Goal: Contribute content: Add original content to the website for others to see

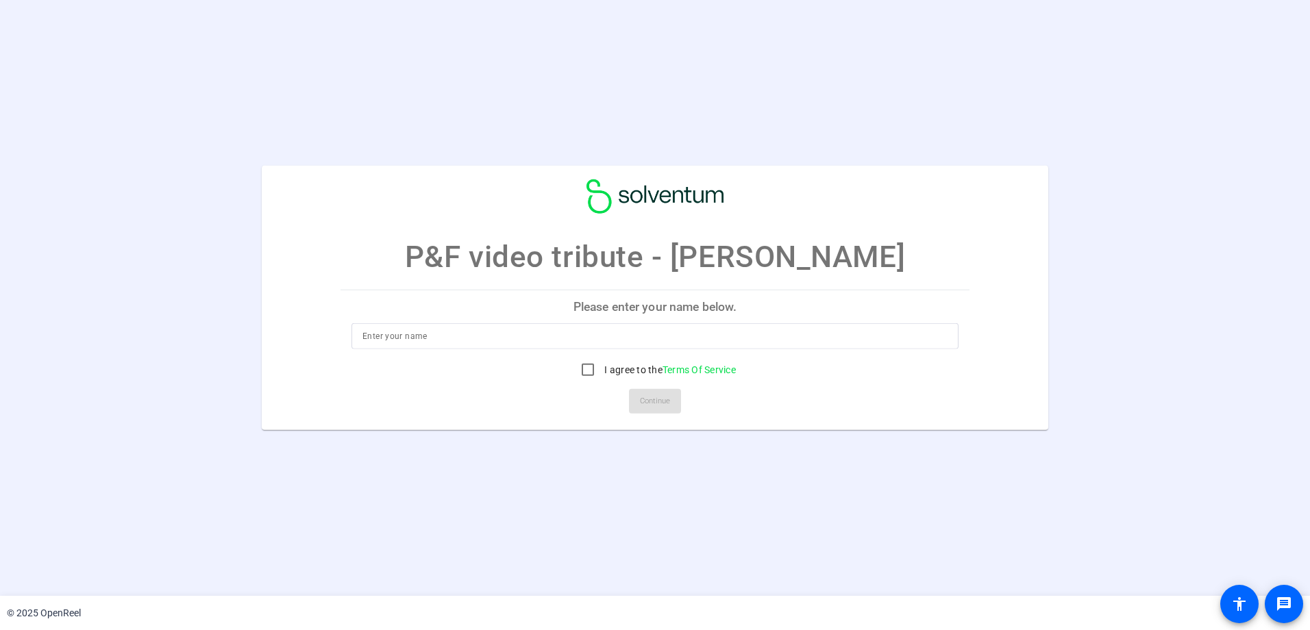
click at [669, 297] on p "Please enter your name below." at bounding box center [655, 307] width 629 height 33
click at [669, 306] on p "Please enter your name below." at bounding box center [655, 307] width 629 height 33
click at [518, 331] on input at bounding box center [654, 336] width 585 height 16
type input "KD [PERSON_NAME]"
click at [595, 375] on input "I agree to the Terms Of Service" at bounding box center [587, 369] width 27 height 27
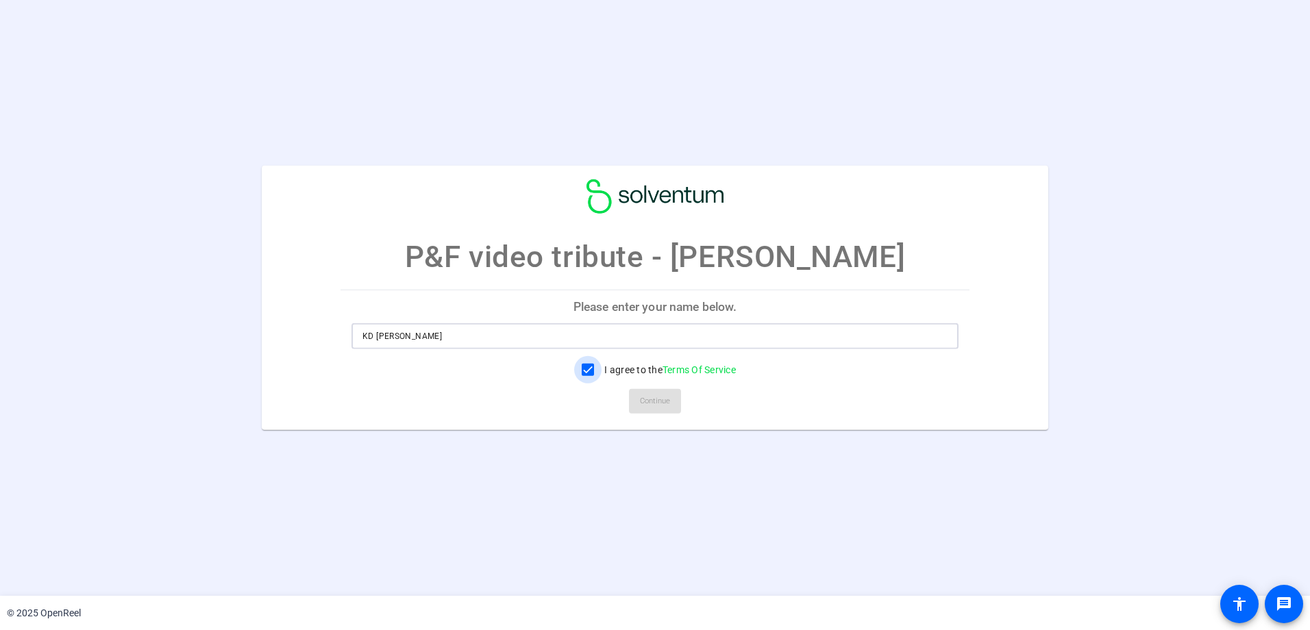
checkbox input "true"
click at [648, 401] on span "Continue" at bounding box center [655, 401] width 30 height 21
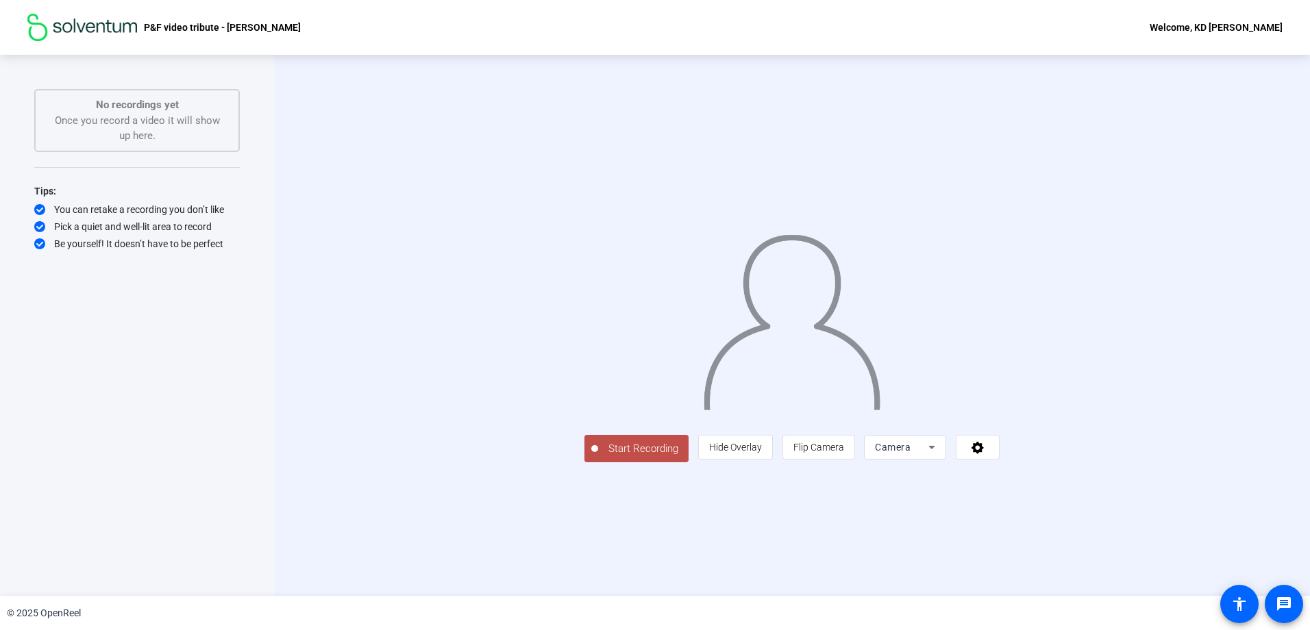
click at [598, 457] on span "Start Recording" at bounding box center [643, 449] width 90 height 16
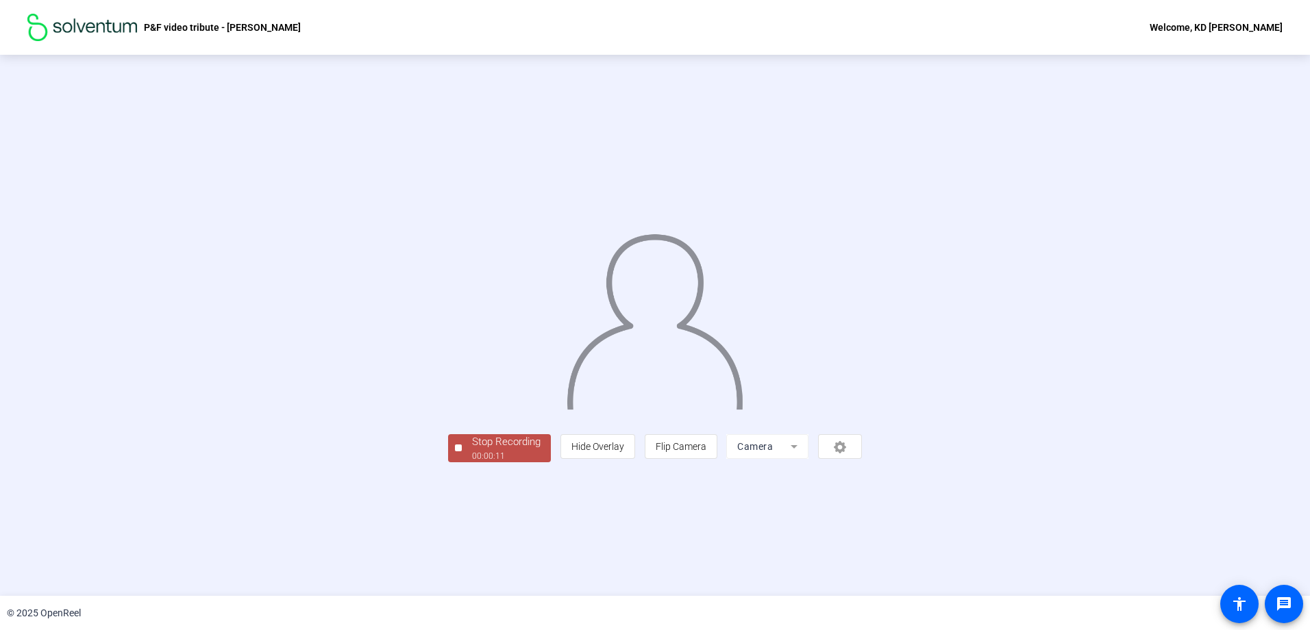
click at [462, 462] on span "Stop Recording 00:00:11" at bounding box center [506, 448] width 89 height 28
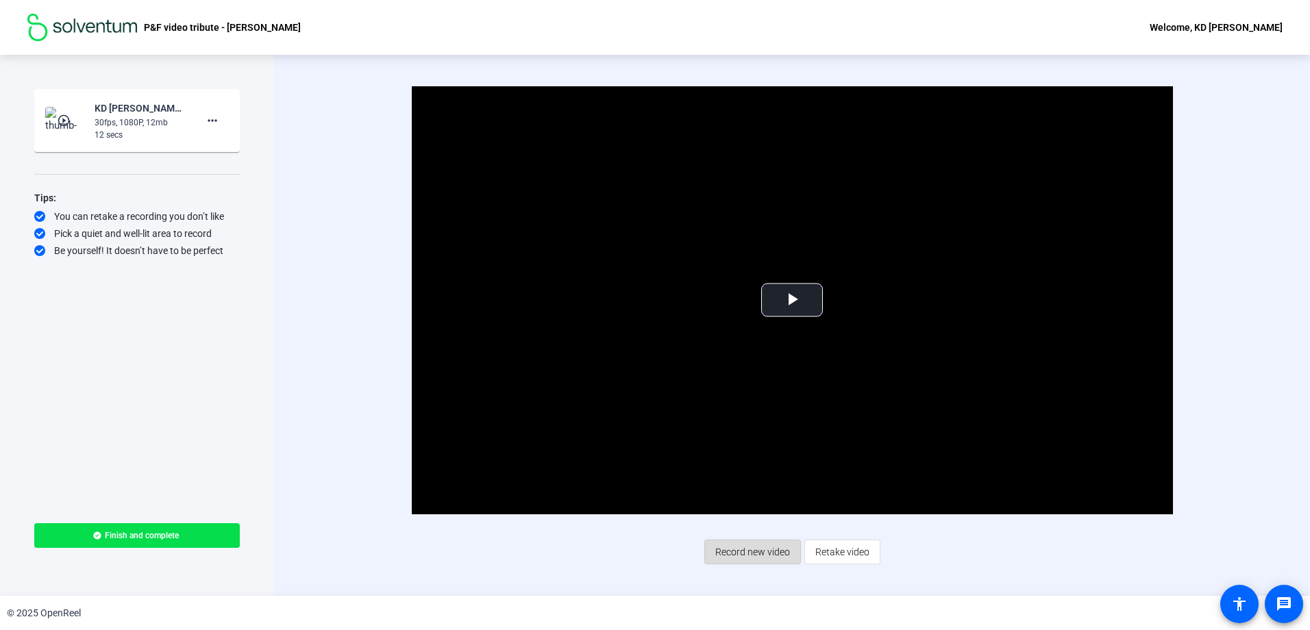
click at [764, 556] on span "Record new video" at bounding box center [752, 552] width 75 height 26
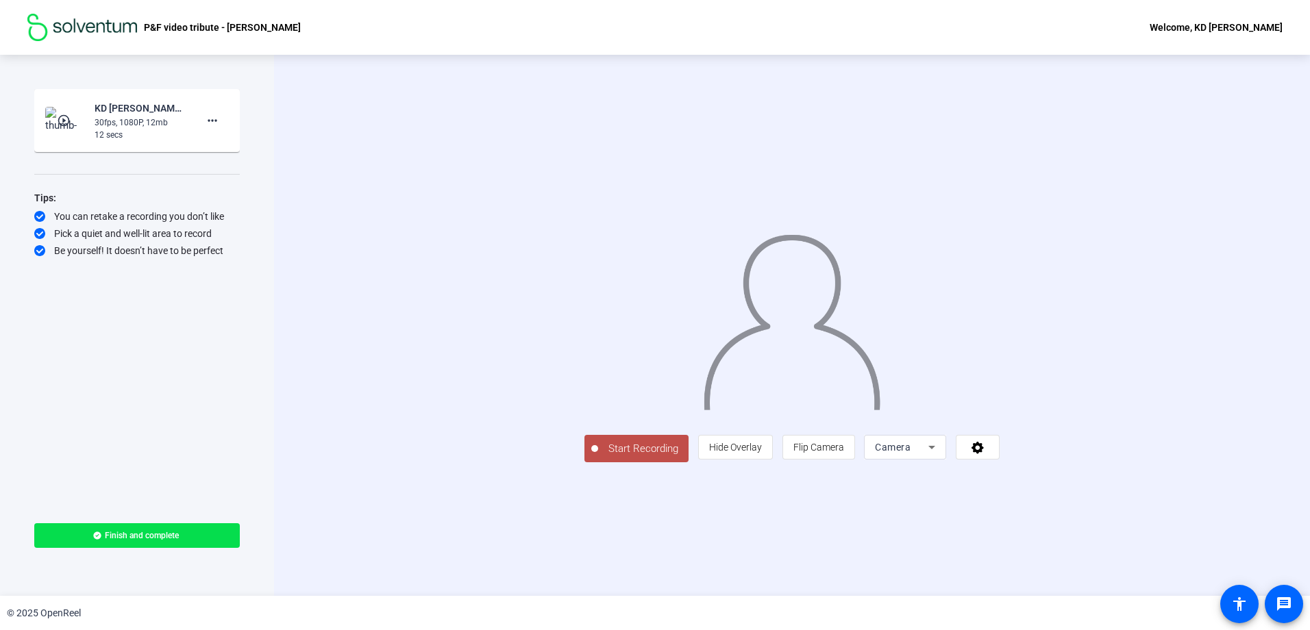
click at [598, 457] on span "Start Recording" at bounding box center [643, 449] width 90 height 16
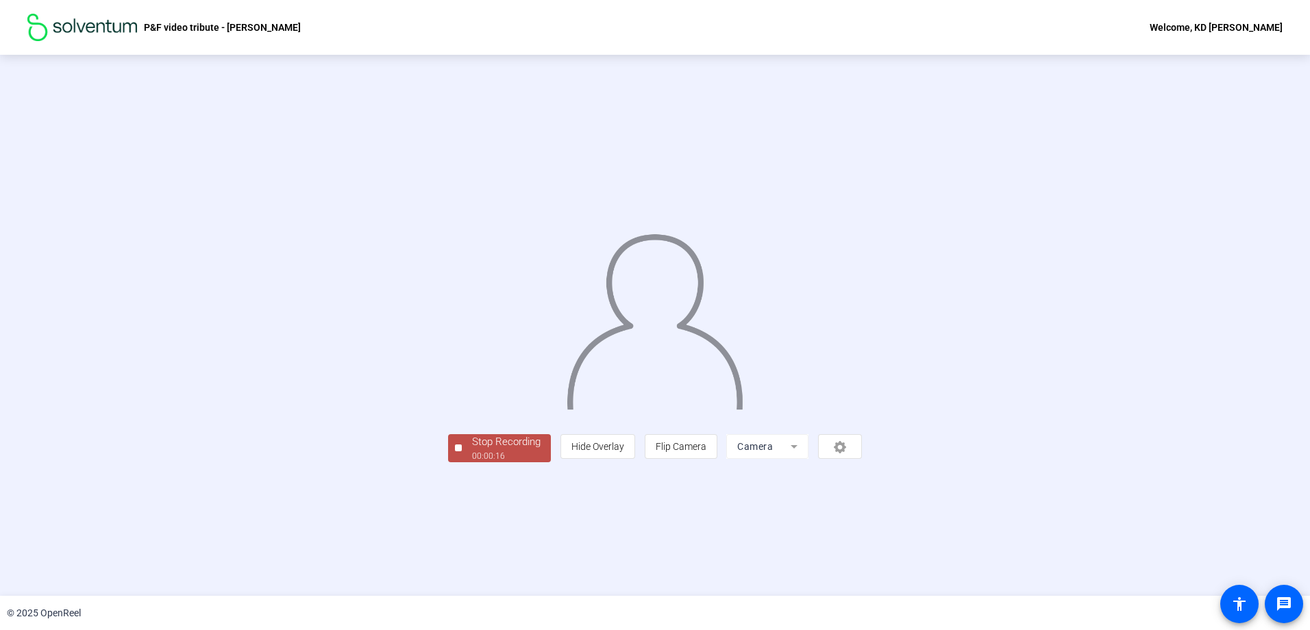
click at [472, 462] on div "00:00:16" at bounding box center [506, 456] width 69 height 12
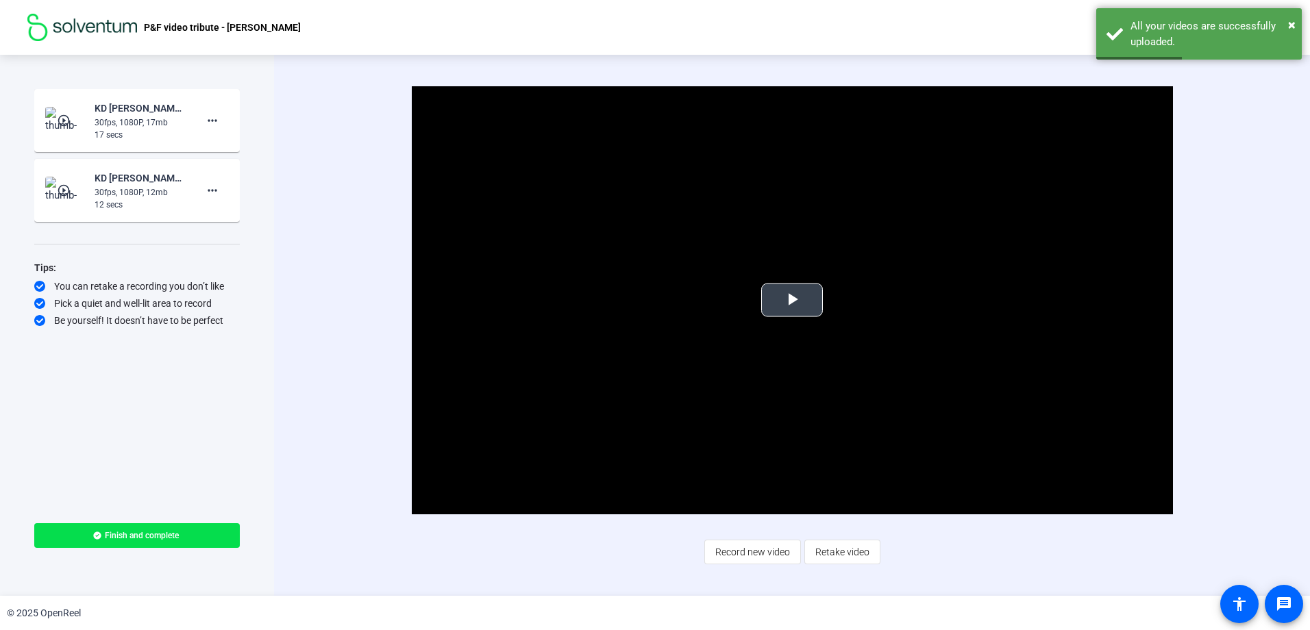
click at [792, 300] on span "Video Player" at bounding box center [792, 300] width 0 height 0
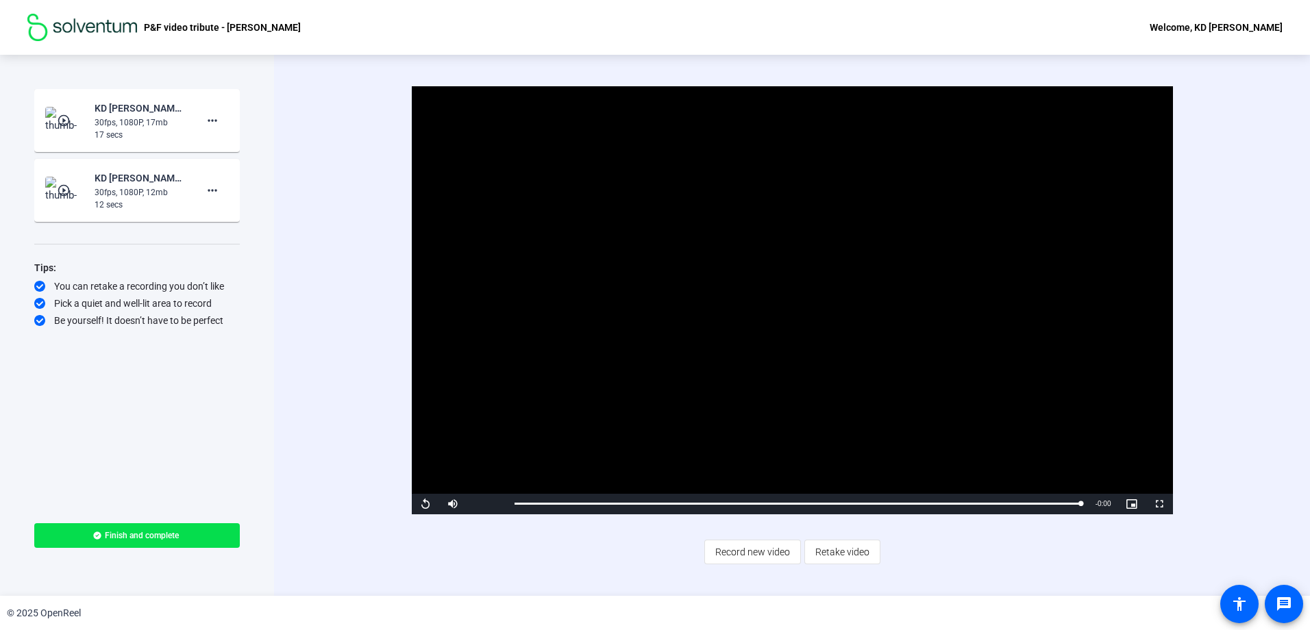
click at [853, 343] on video "Video Player" at bounding box center [792, 300] width 761 height 428
click at [773, 552] on span "Record new video" at bounding box center [752, 552] width 75 height 26
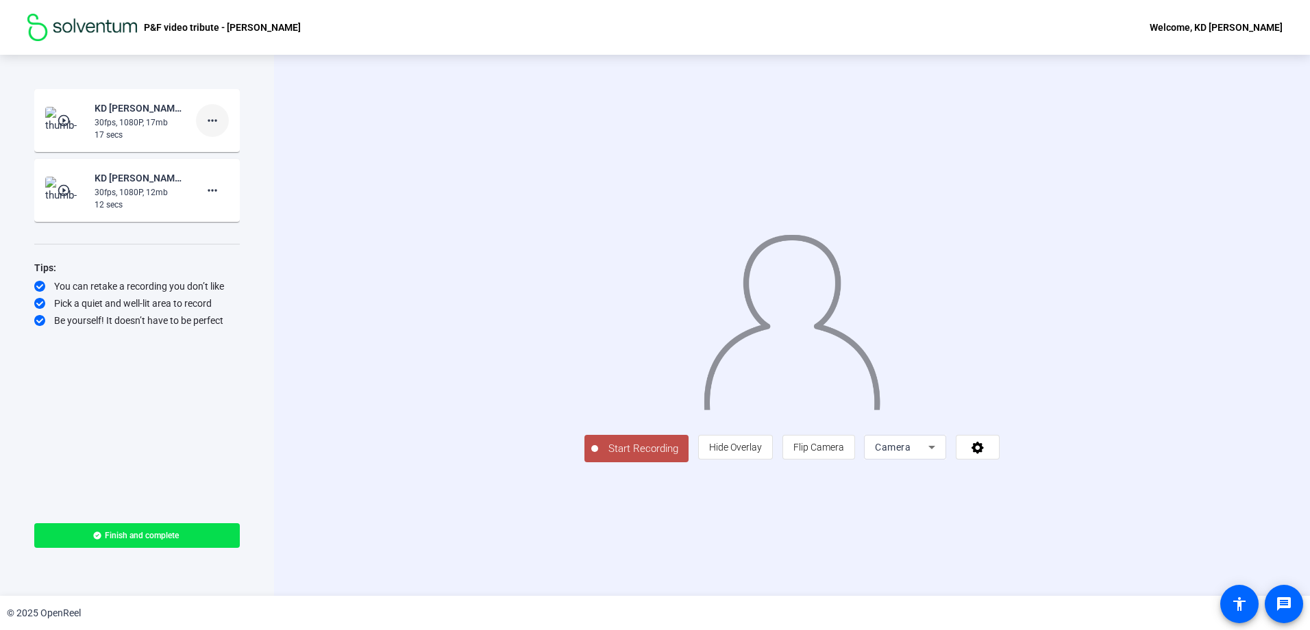
click at [210, 126] on mat-icon "more_horiz" at bounding box center [212, 120] width 16 height 16
click at [228, 149] on span "Delete clip" at bounding box center [234, 149] width 55 height 16
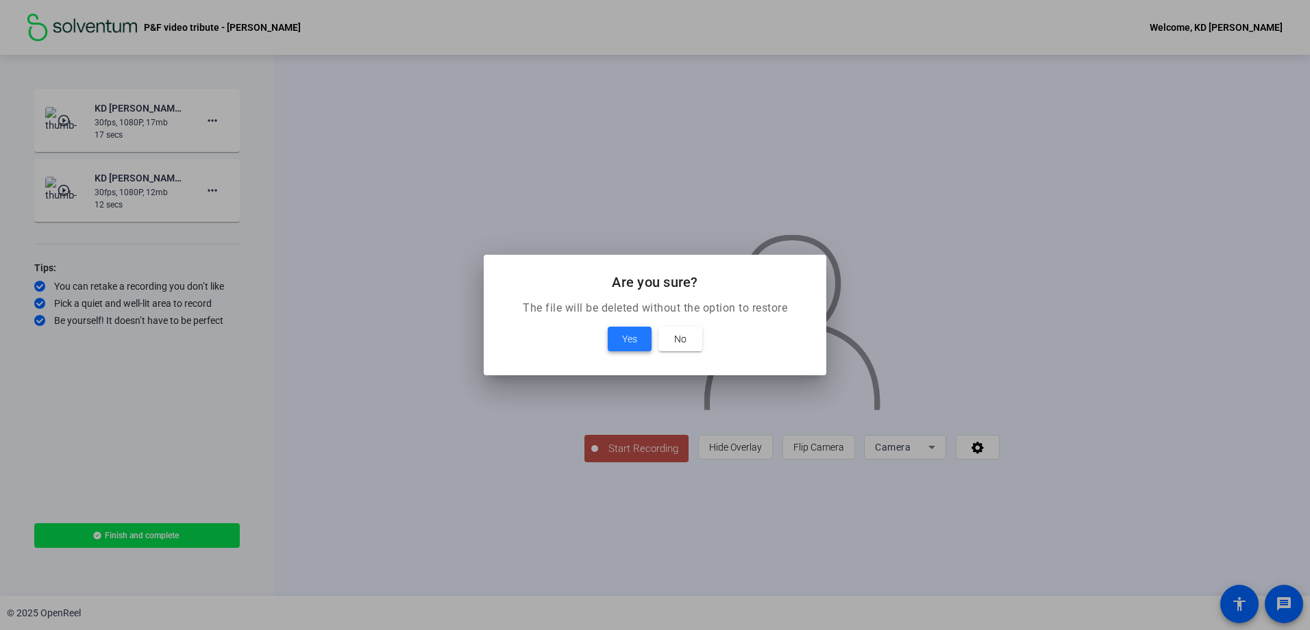
click at [628, 336] on span "Yes" at bounding box center [629, 339] width 15 height 16
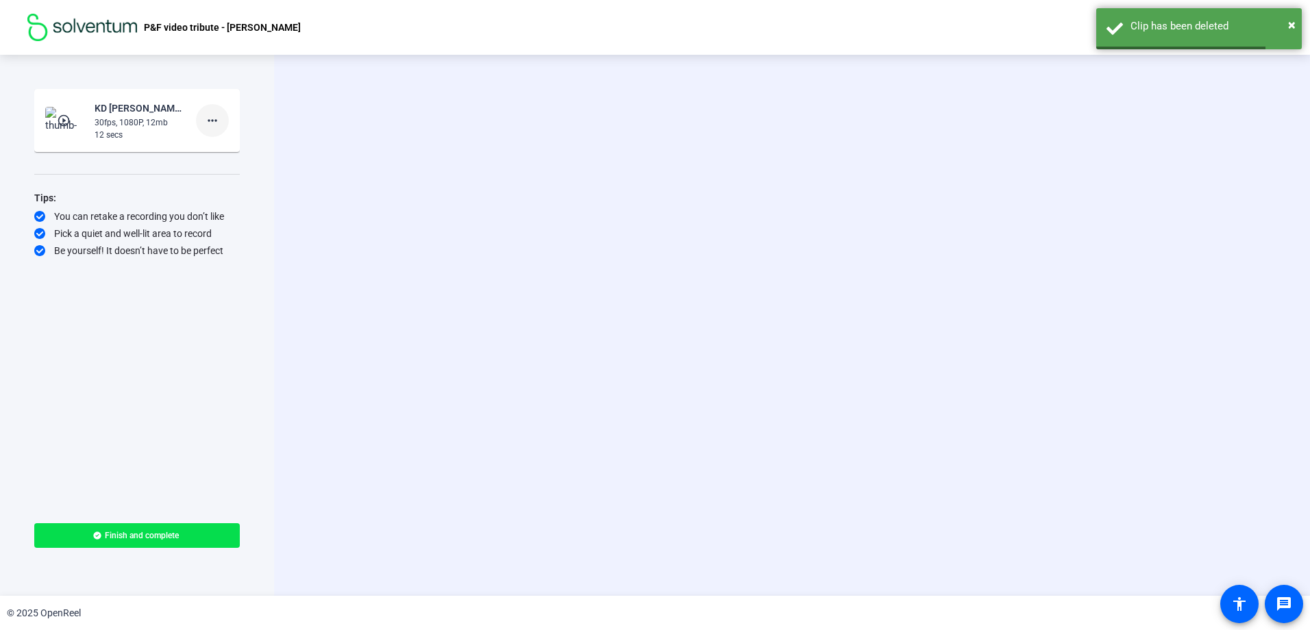
click at [212, 118] on mat-icon "more_horiz" at bounding box center [212, 120] width 16 height 16
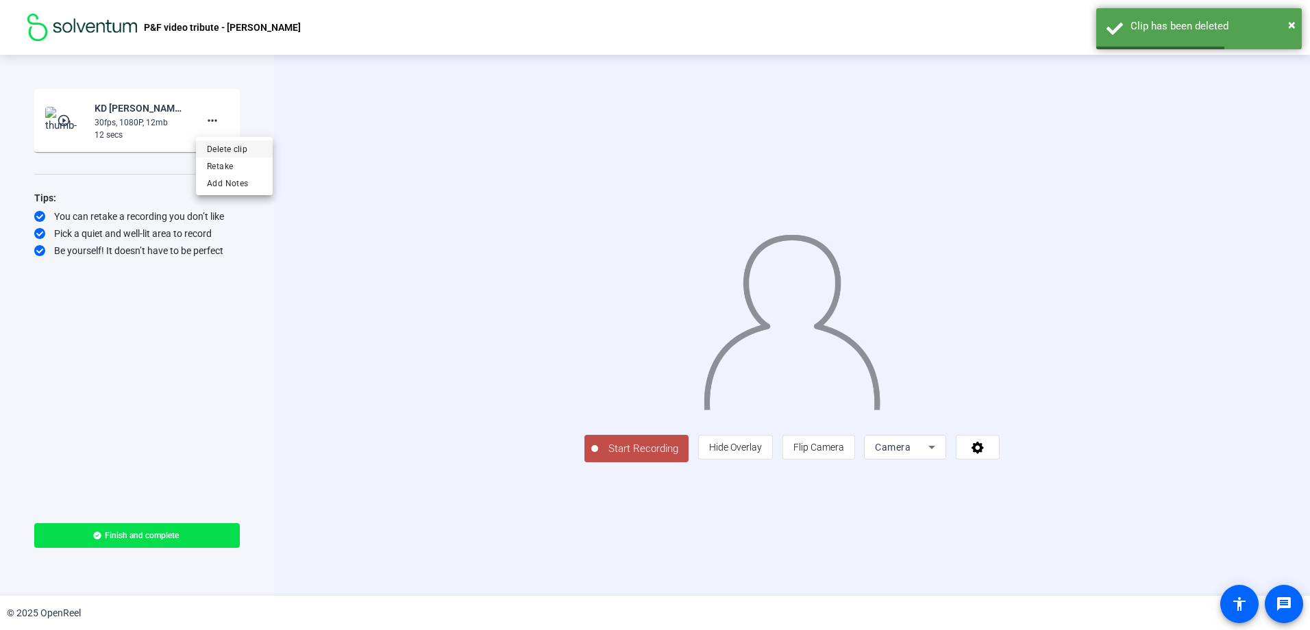
click at [223, 149] on span "Delete clip" at bounding box center [234, 149] width 55 height 16
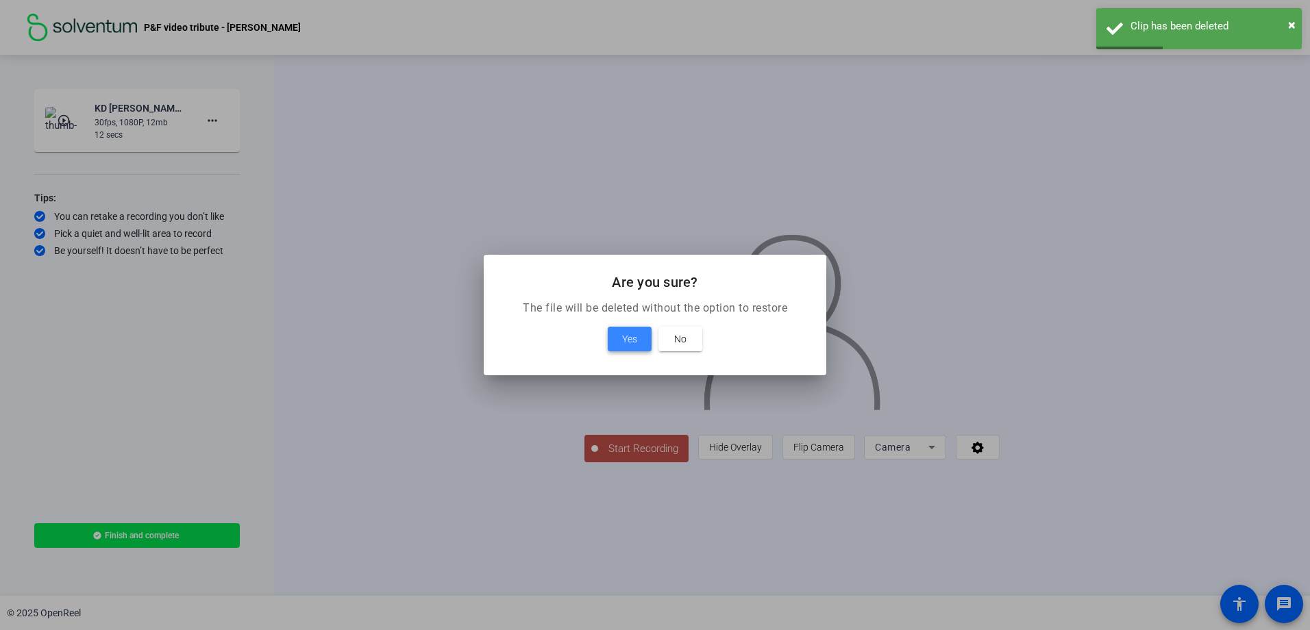
click at [624, 330] on span at bounding box center [630, 339] width 44 height 33
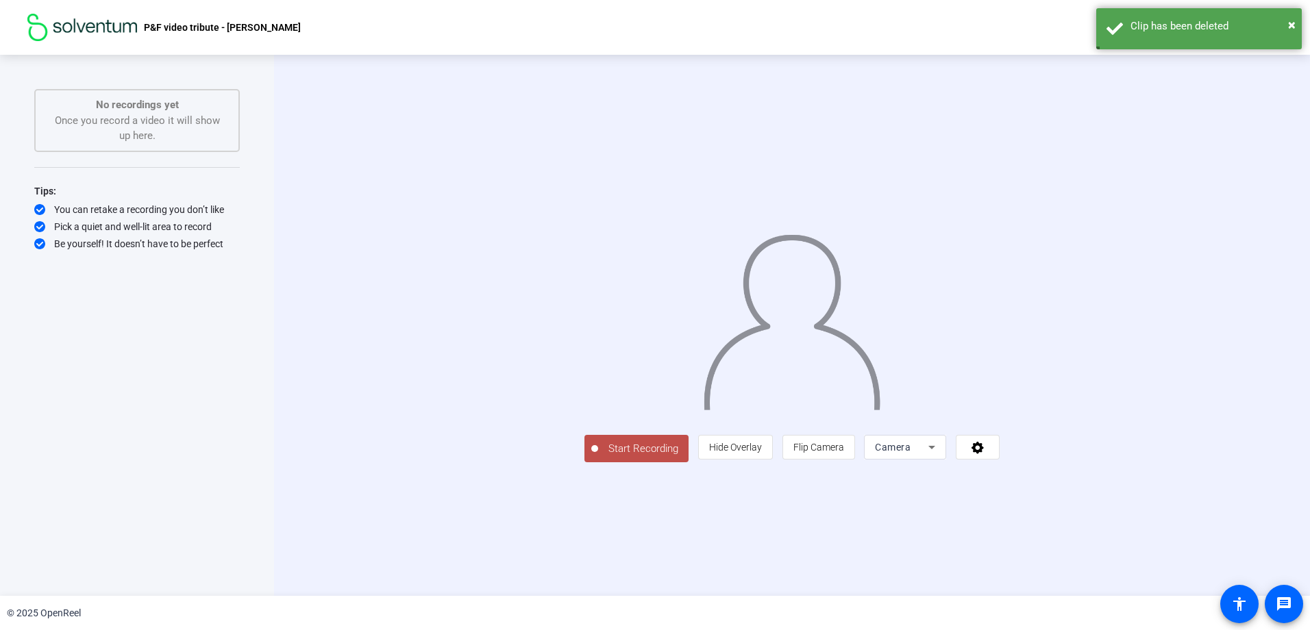
click at [598, 457] on span "Start Recording" at bounding box center [643, 449] width 90 height 16
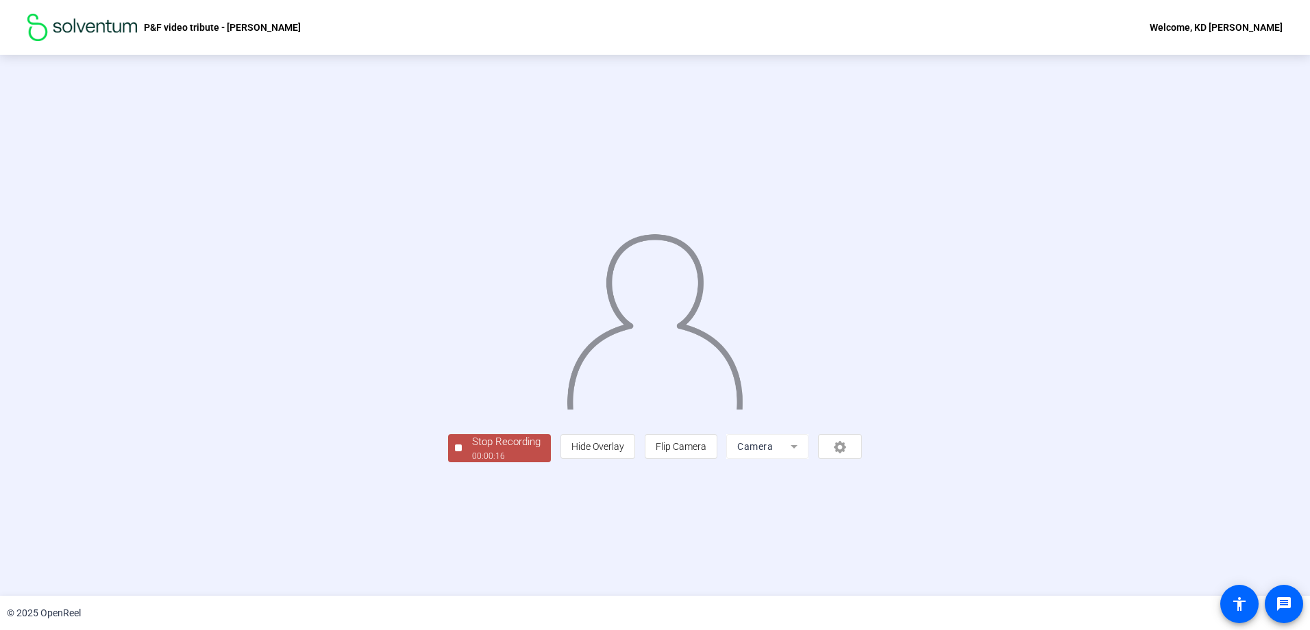
click at [472, 450] on div "Stop Recording" at bounding box center [506, 442] width 69 height 16
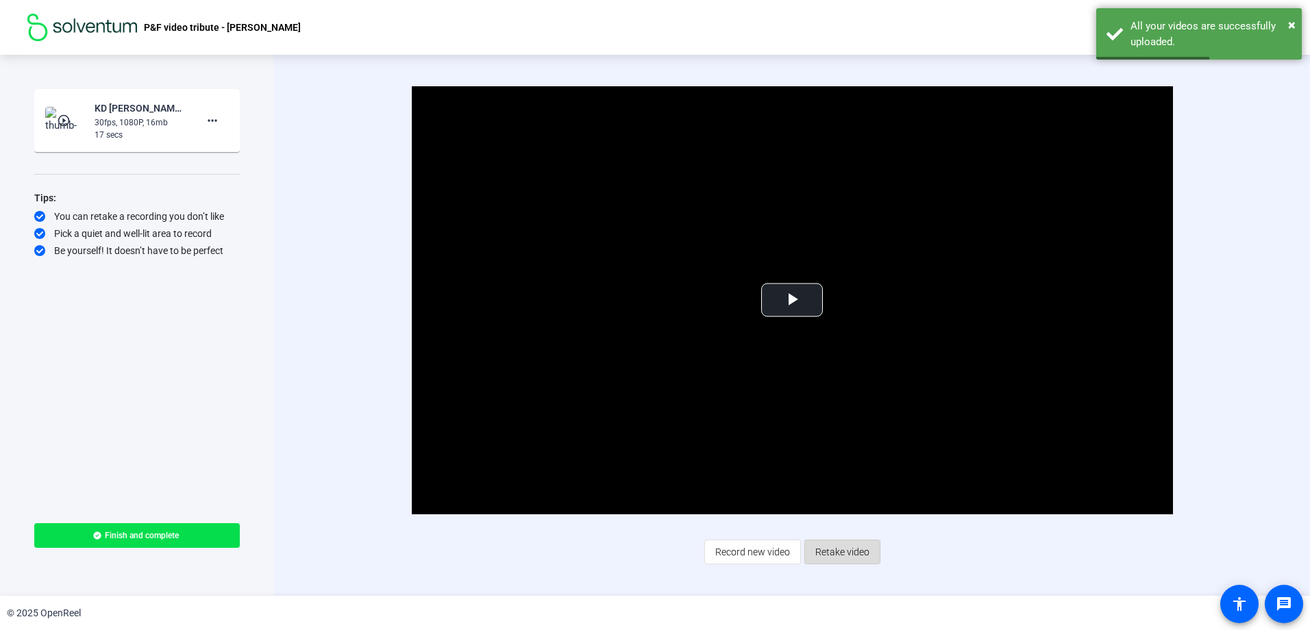
click at [845, 557] on span "Retake video" at bounding box center [842, 552] width 54 height 26
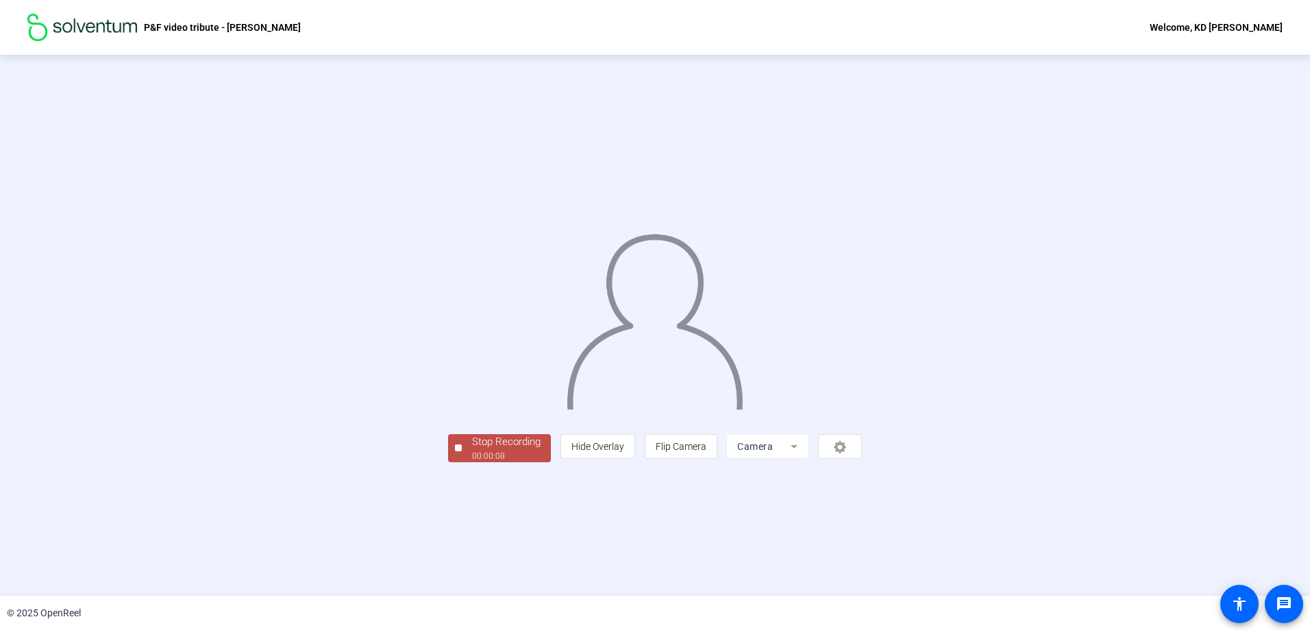
click at [585, 594] on div "P&F video tribute - [PERSON_NAME], KD [PERSON_NAME] Start Recording No recordin…" at bounding box center [655, 315] width 1310 height 630
drag, startPoint x: 585, startPoint y: 594, endPoint x: 538, endPoint y: 545, distance: 68.3
click at [538, 462] on div "Stop Recording 00:00:09 person Hide Overlay flip Flip Camera Camera" at bounding box center [655, 447] width 414 height 30
click at [472, 462] on div "00:00:10" at bounding box center [506, 456] width 69 height 12
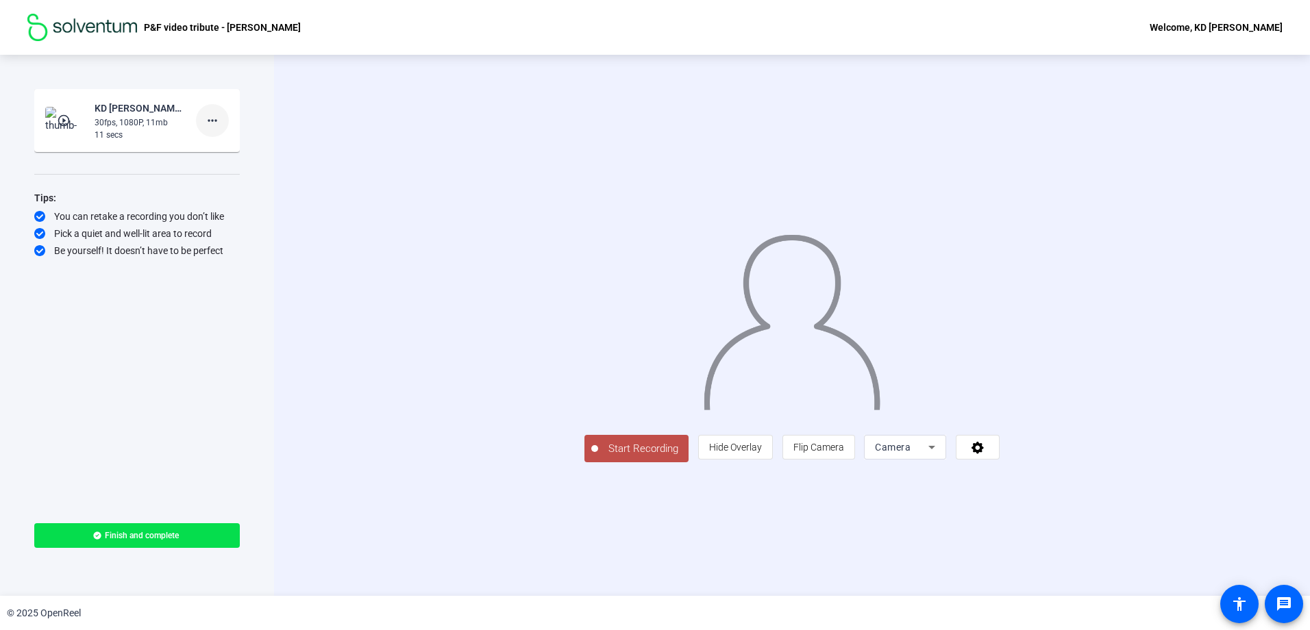
click at [218, 121] on mat-icon "more_horiz" at bounding box center [212, 120] width 16 height 16
click at [228, 149] on span "Delete clip" at bounding box center [234, 149] width 55 height 16
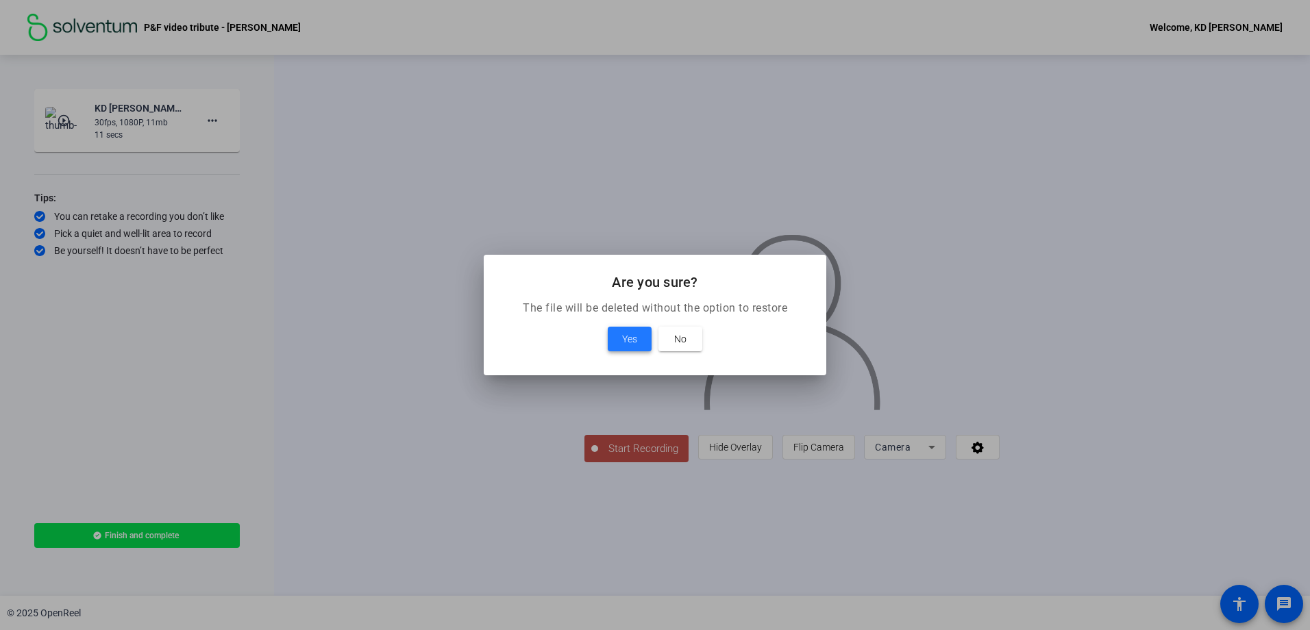
click at [626, 342] on span "Yes" at bounding box center [629, 339] width 15 height 16
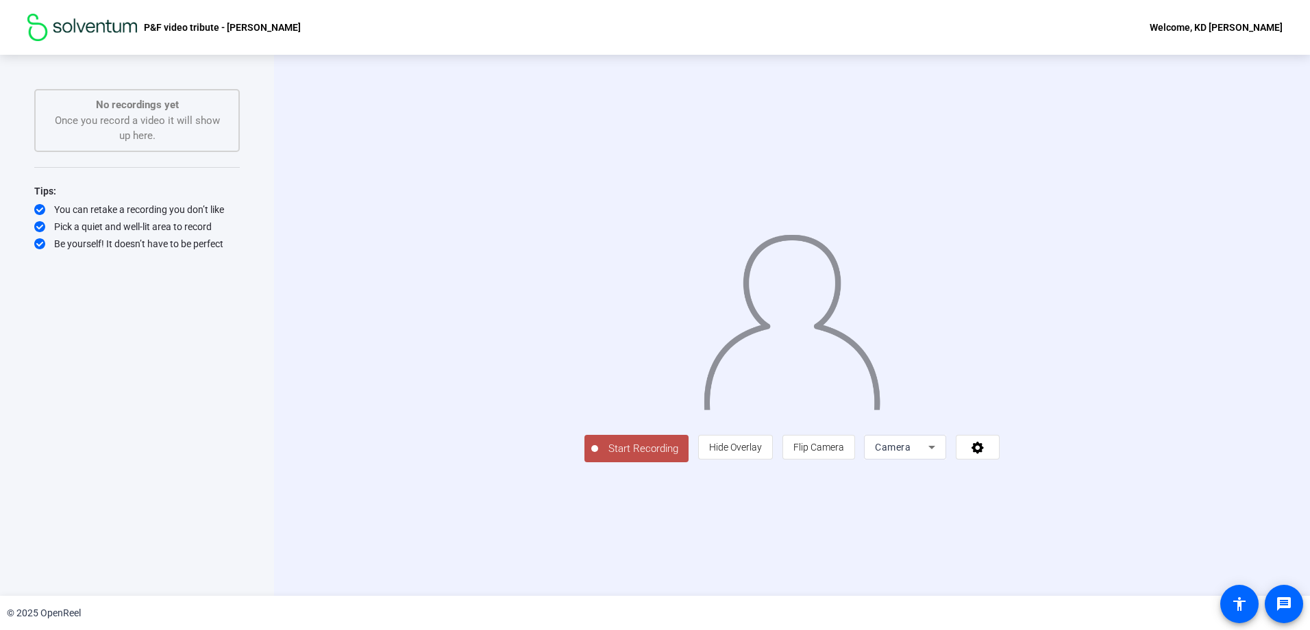
click at [598, 457] on span "Start Recording" at bounding box center [643, 449] width 90 height 16
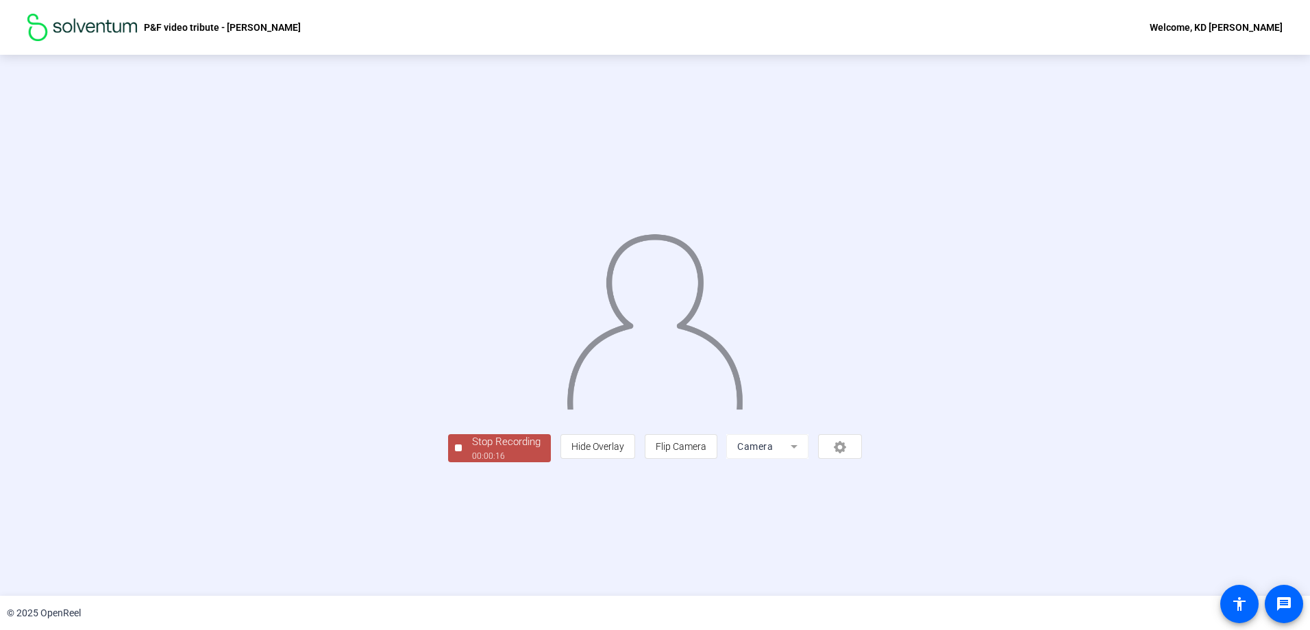
click at [472, 450] on div "Stop Recording" at bounding box center [506, 442] width 69 height 16
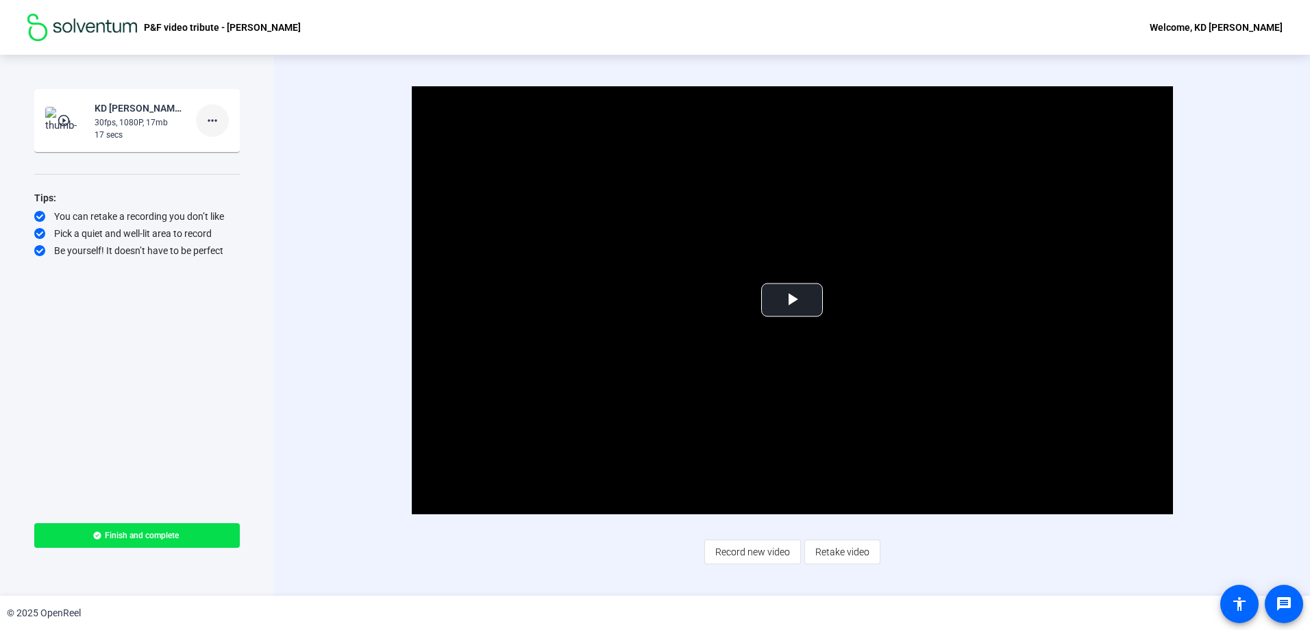
click at [213, 127] on mat-icon "more_horiz" at bounding box center [212, 120] width 16 height 16
click at [232, 151] on span "Delete clip" at bounding box center [234, 149] width 55 height 16
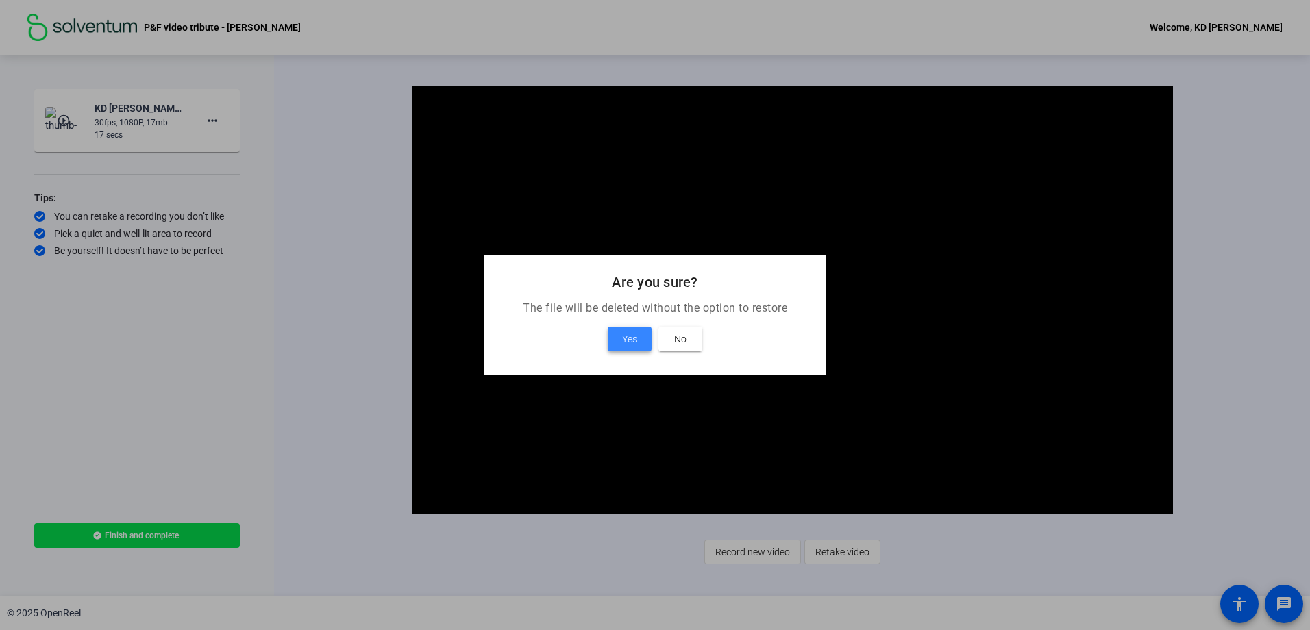
click at [623, 335] on span "Yes" at bounding box center [629, 339] width 15 height 16
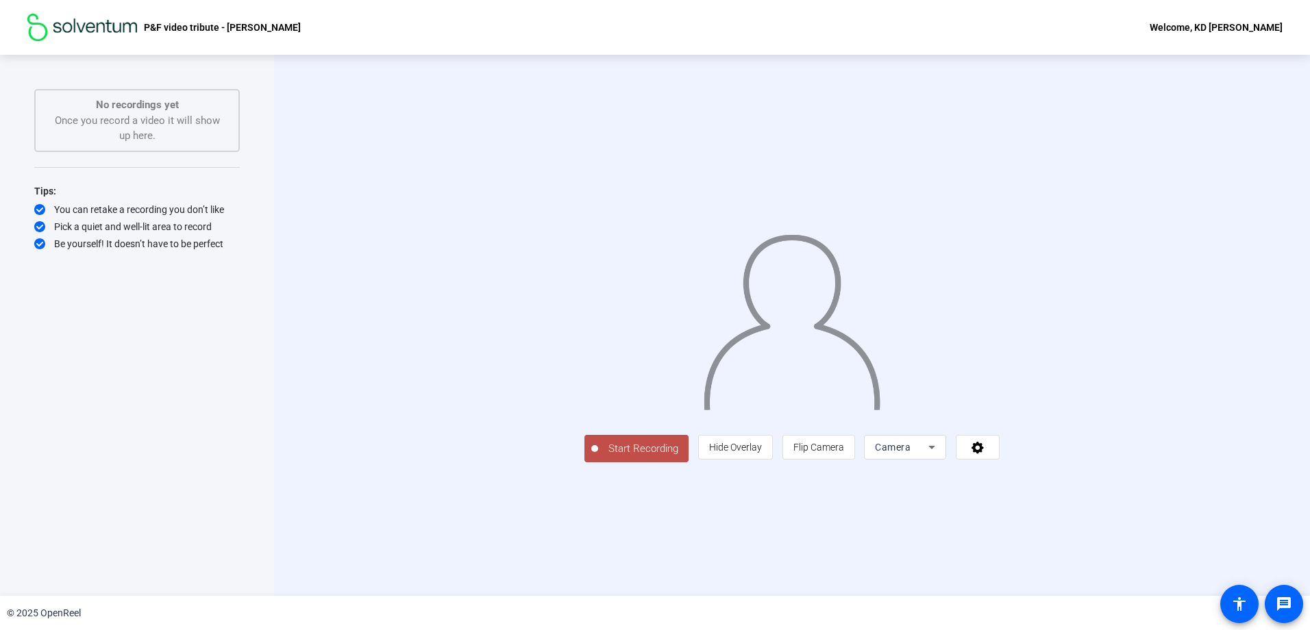
click at [598, 457] on span "Start Recording" at bounding box center [643, 449] width 90 height 16
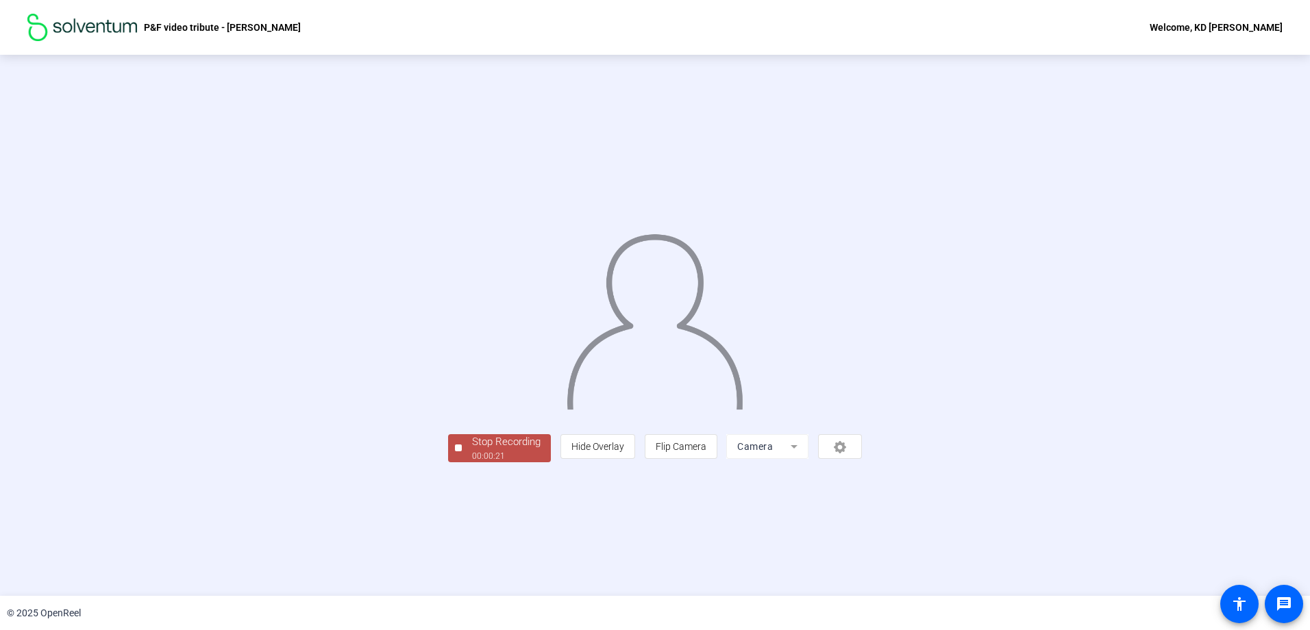
click at [478, 462] on div "Stop Recording 00:00:21 person Hide Overlay flip Flip Camera Camera" at bounding box center [655, 447] width 414 height 30
click at [462, 462] on span "Stop Recording 00:00:22" at bounding box center [506, 448] width 89 height 28
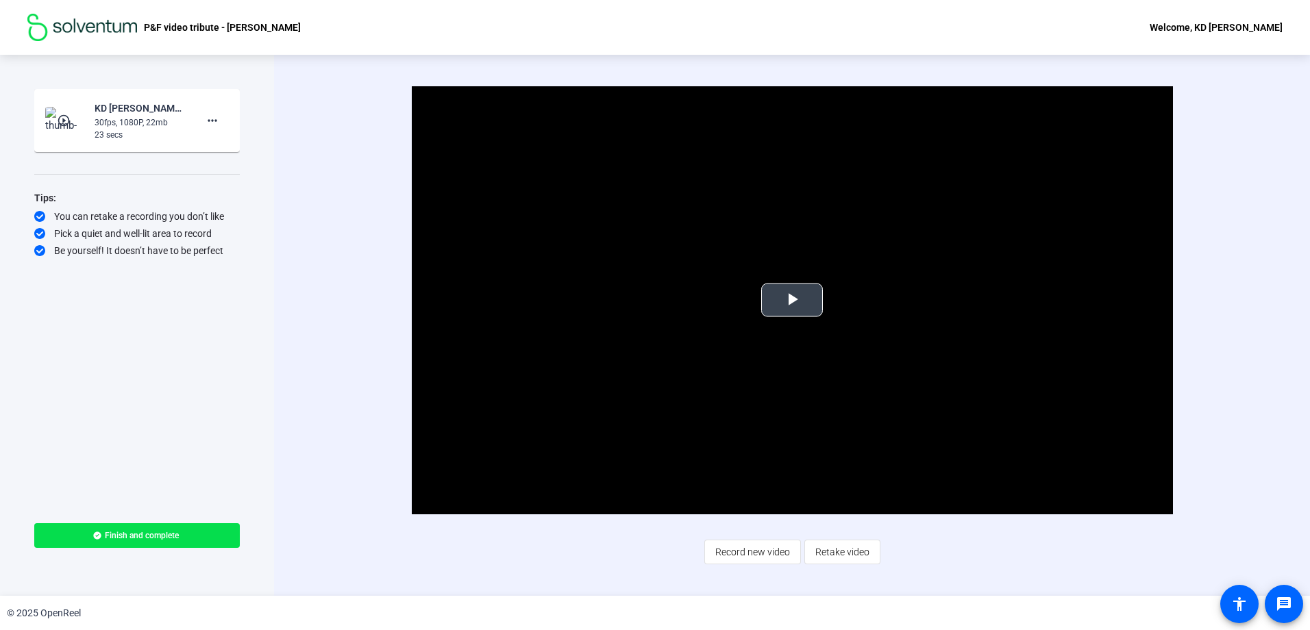
click at [792, 300] on span "Video Player" at bounding box center [792, 300] width 0 height 0
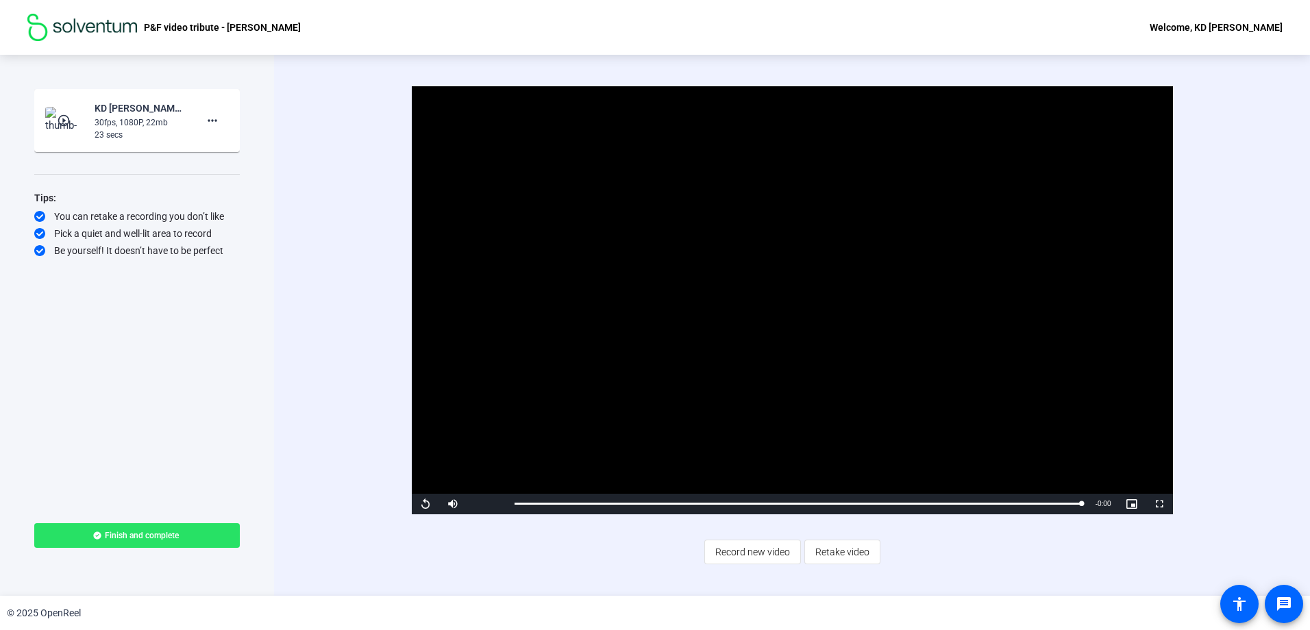
click at [147, 532] on span "Finish and complete" at bounding box center [142, 535] width 74 height 11
